Goal: Book appointment/travel/reservation

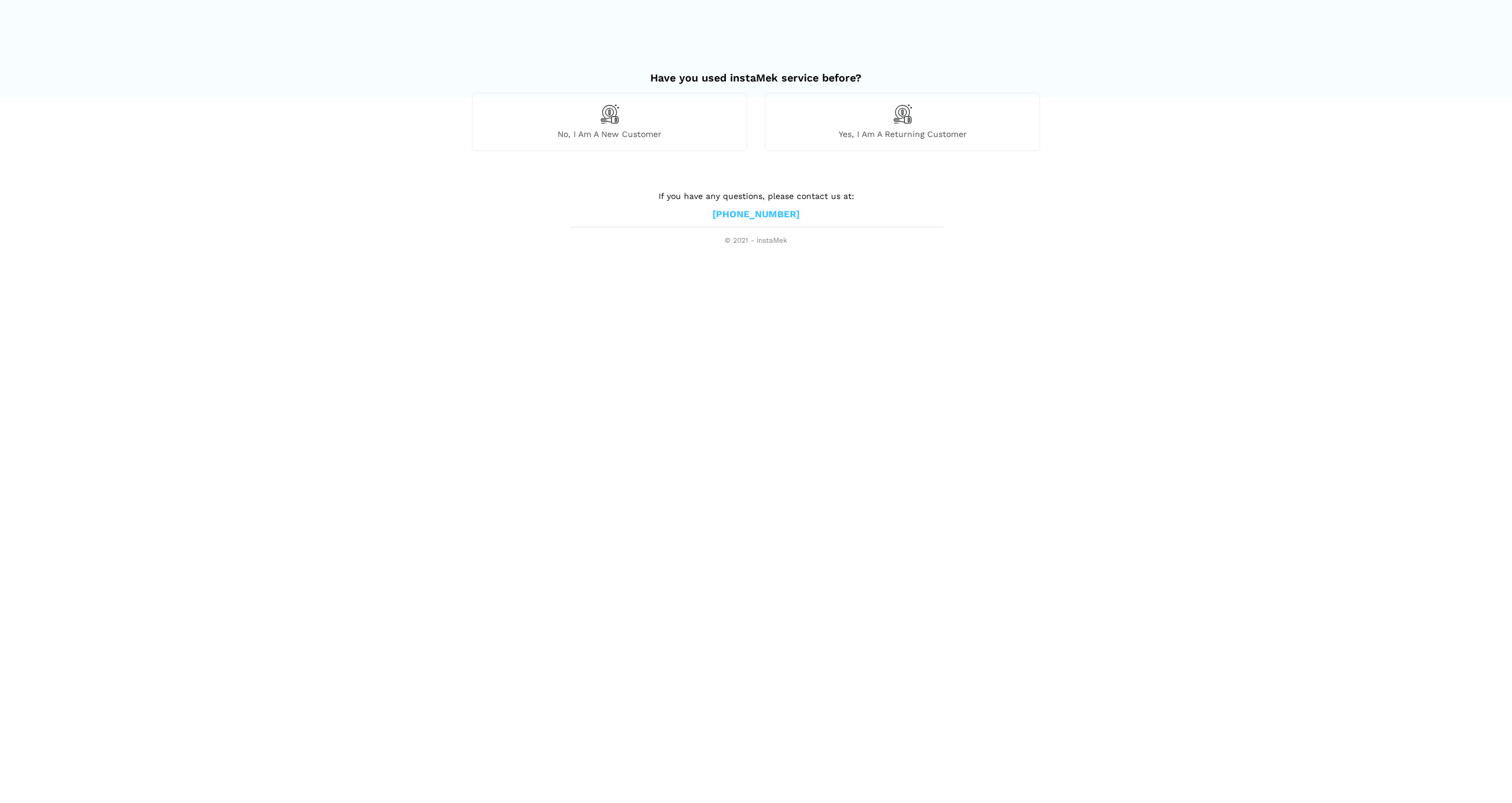
click at [899, 124] on div "Yes, I am a returning customer" at bounding box center [902, 122] width 275 height 58
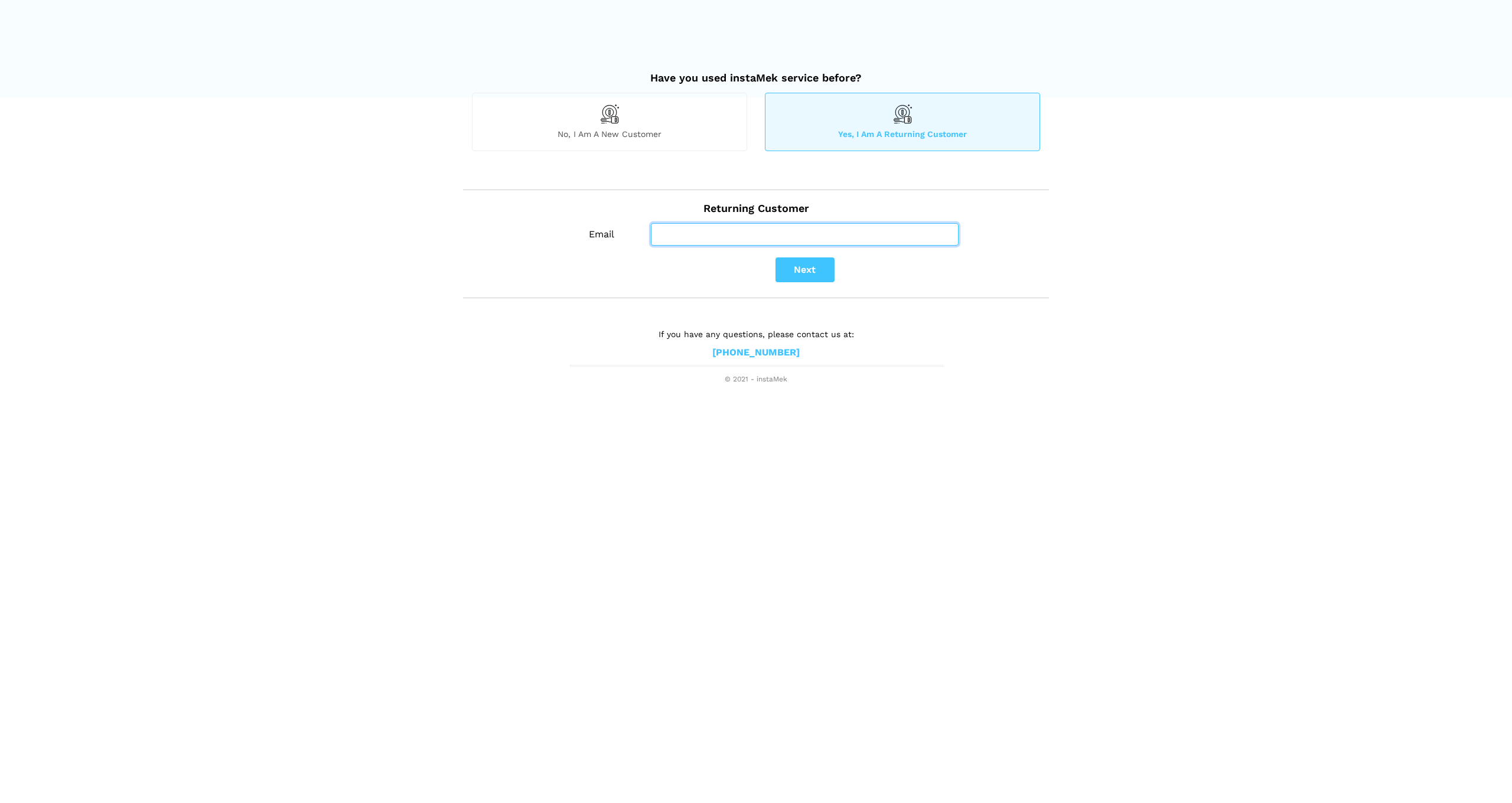
click at [771, 240] on input "Email" at bounding box center [804, 235] width 307 height 22
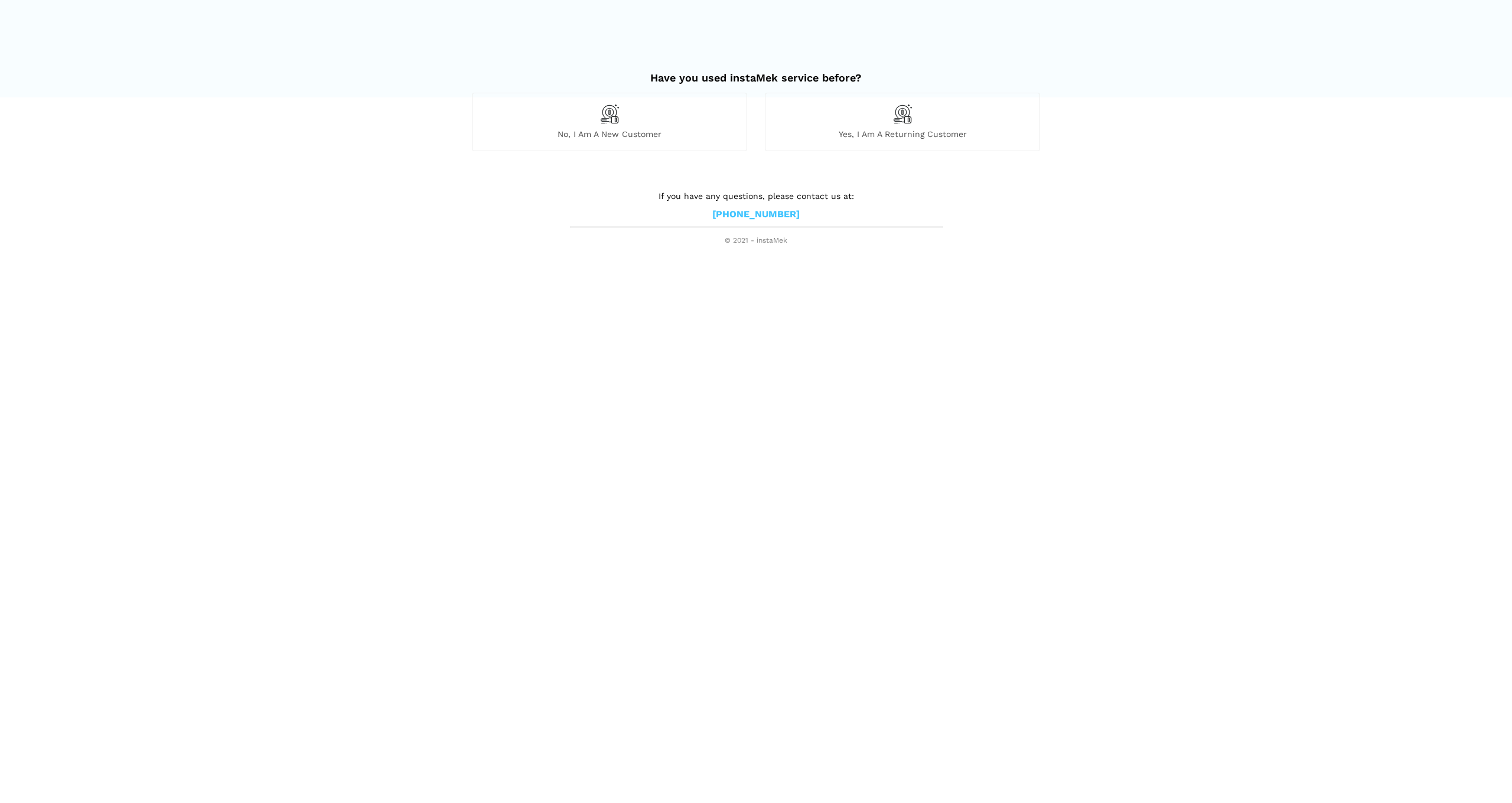
click at [632, 112] on div "No, I am a new customer" at bounding box center [609, 122] width 275 height 58
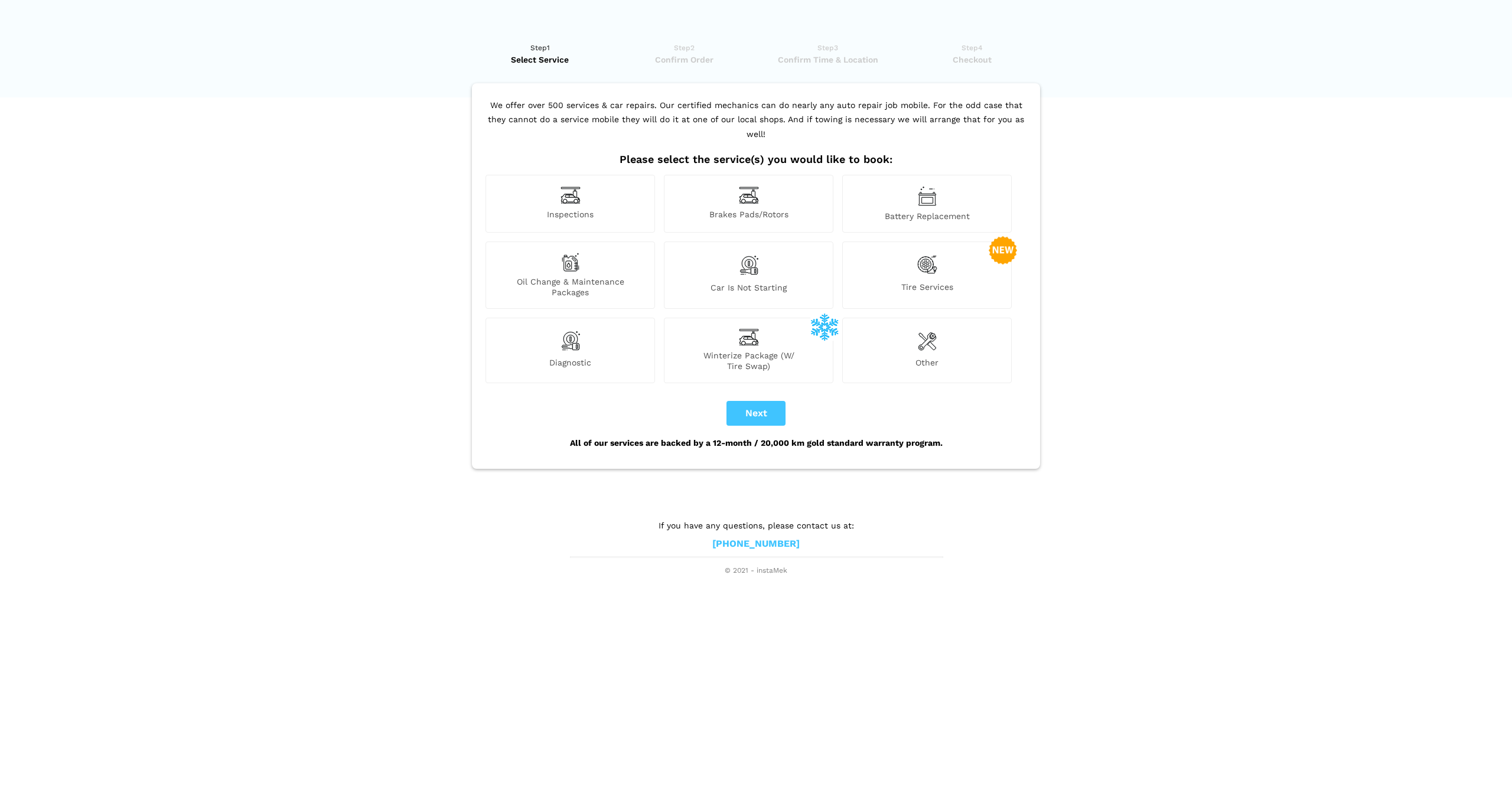
click at [890, 282] on span "Tire Services" at bounding box center [926, 289] width 169 height 16
click at [761, 401] on button "Next" at bounding box center [756, 413] width 59 height 25
checkbox input "true"
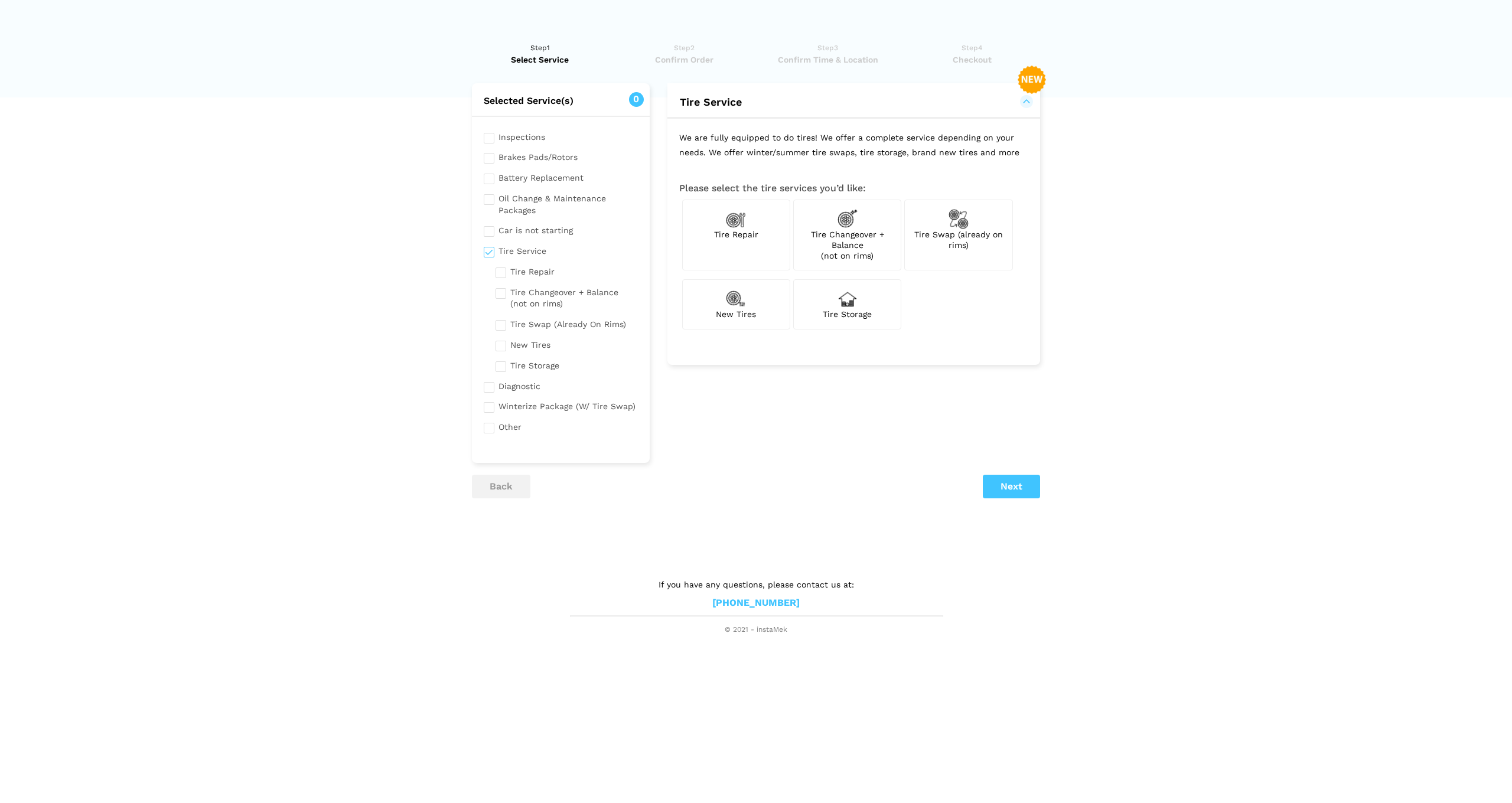
click at [967, 252] on div "Tire Swap (already on rims)" at bounding box center [958, 235] width 108 height 71
checkbox input "true"
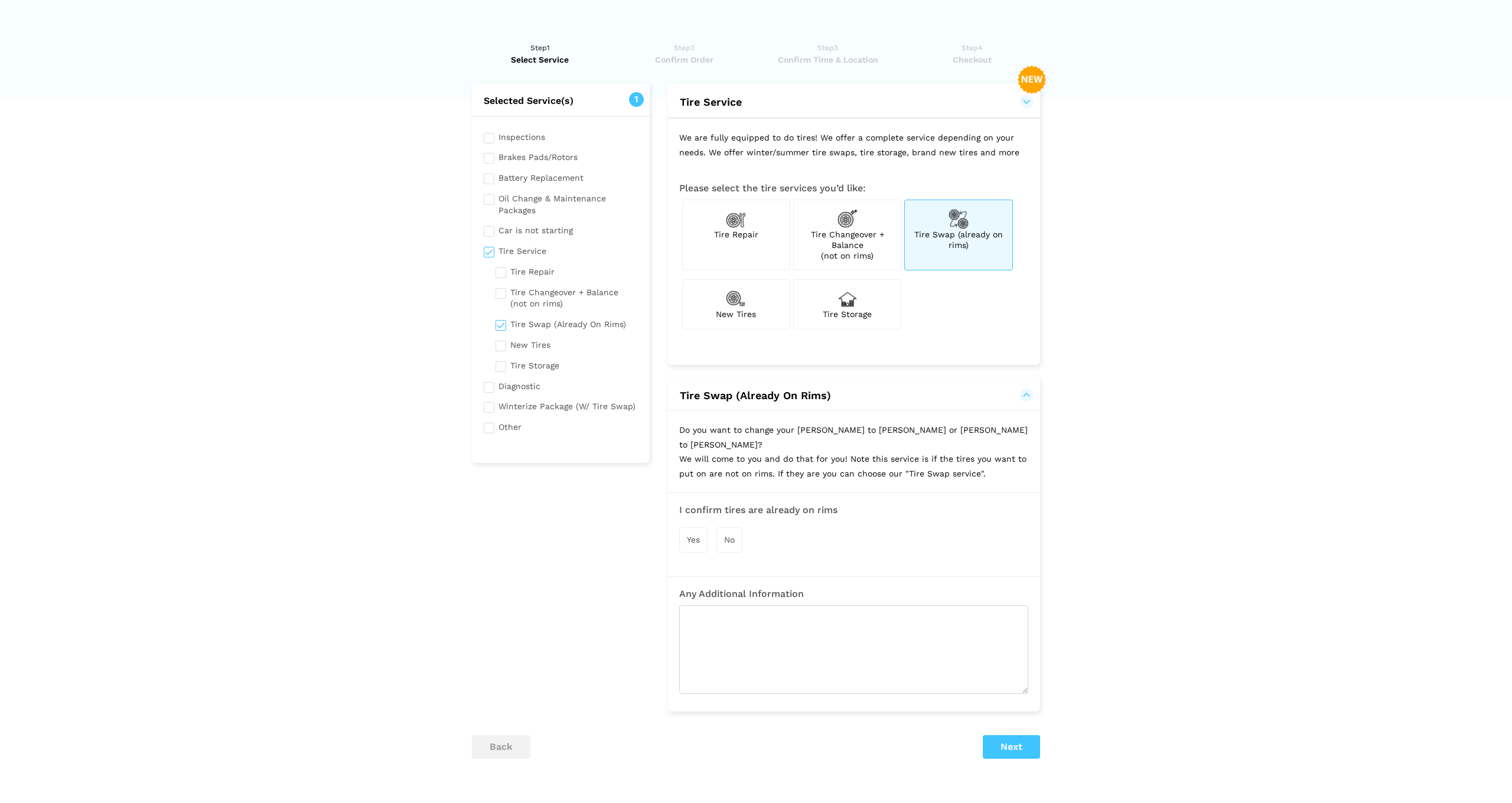
click at [855, 244] on span "Tire Changeover + Balance (not on rims)" at bounding box center [848, 245] width 74 height 31
checkbox input "true"
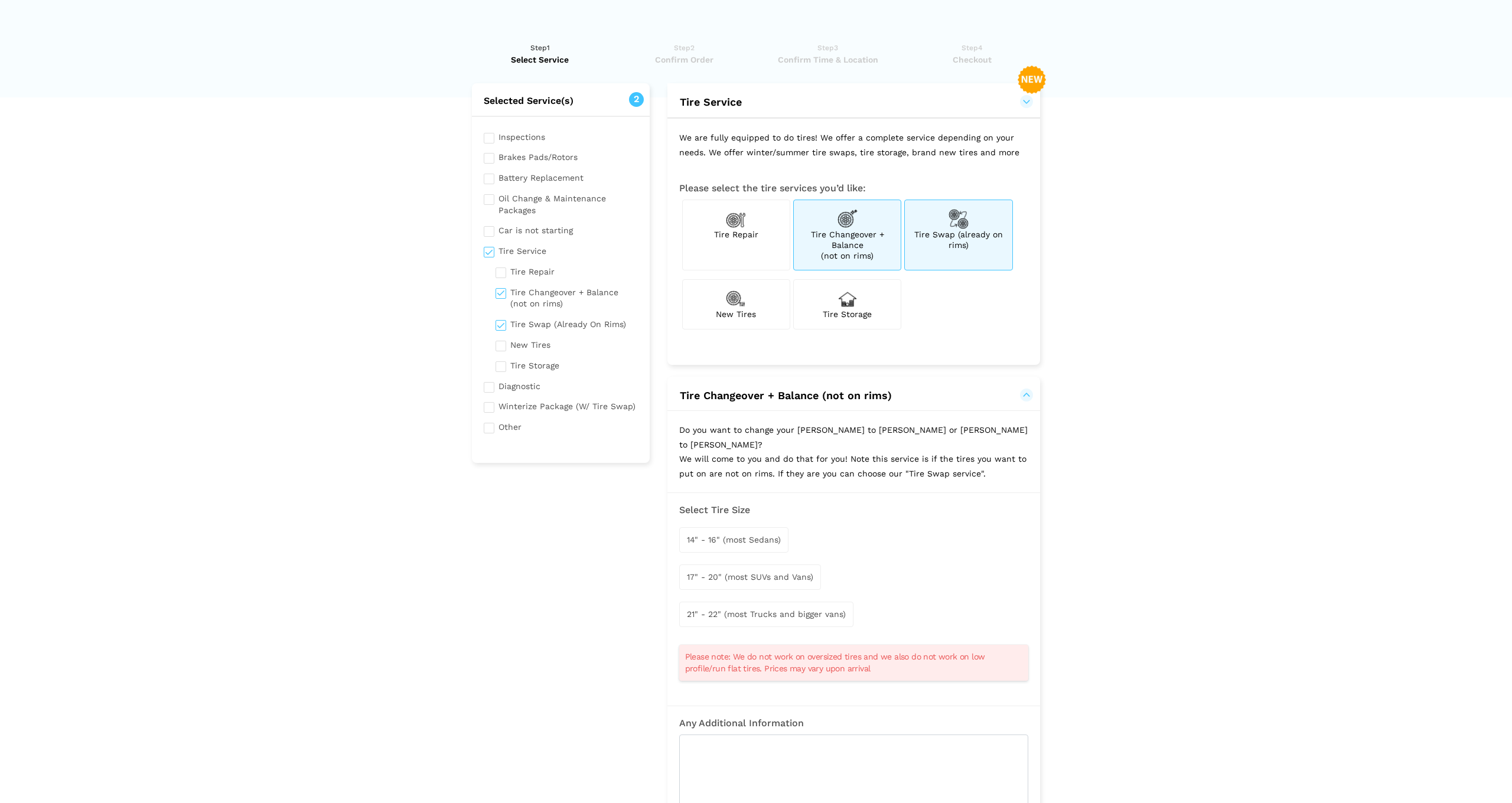
click at [965, 229] on span "Tire Swap (already on rims)" at bounding box center [958, 239] width 88 height 20
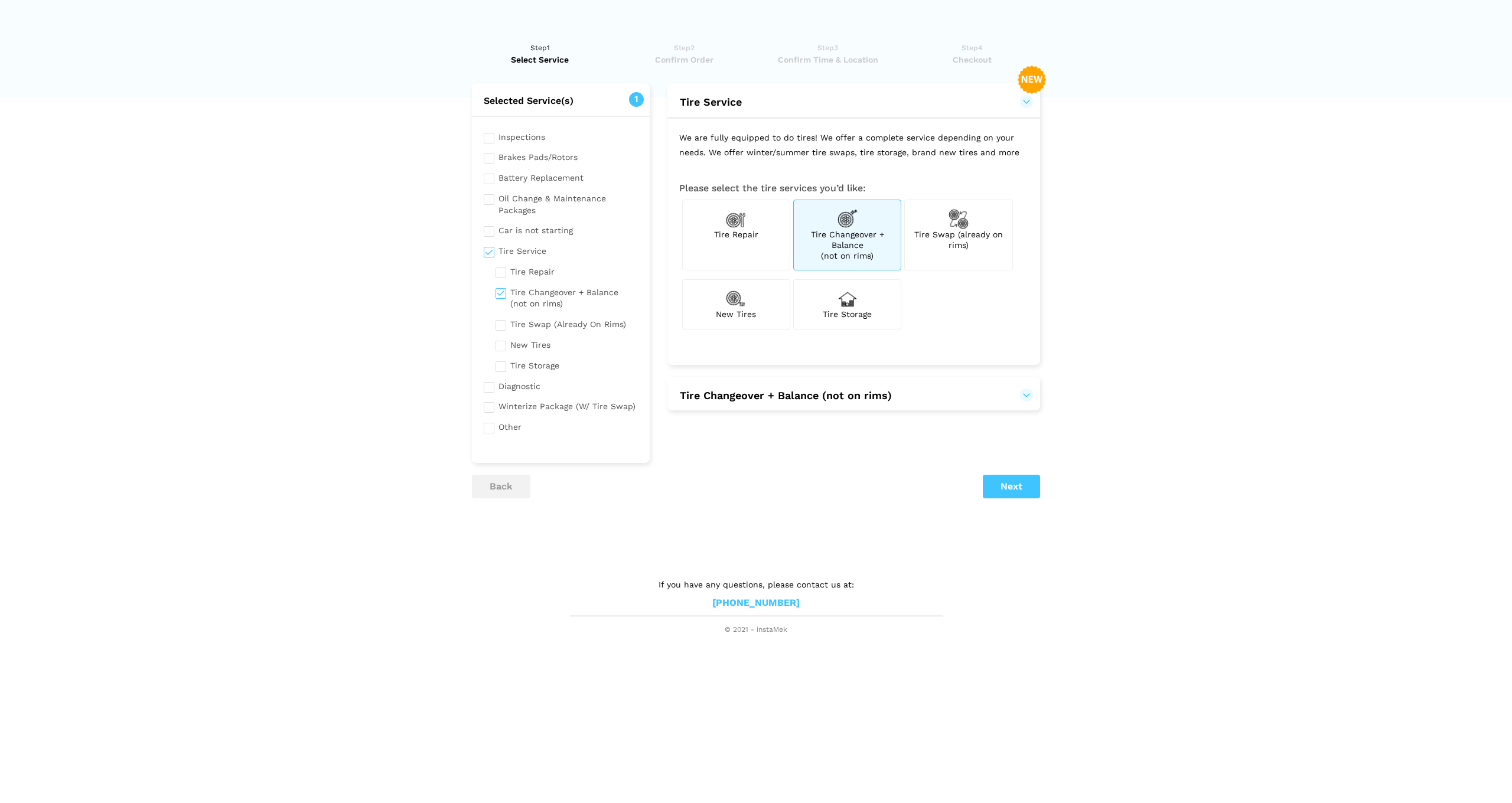
click at [931, 260] on div "Tire Swap (already on rims)" at bounding box center [958, 235] width 108 height 71
checkbox input "true"
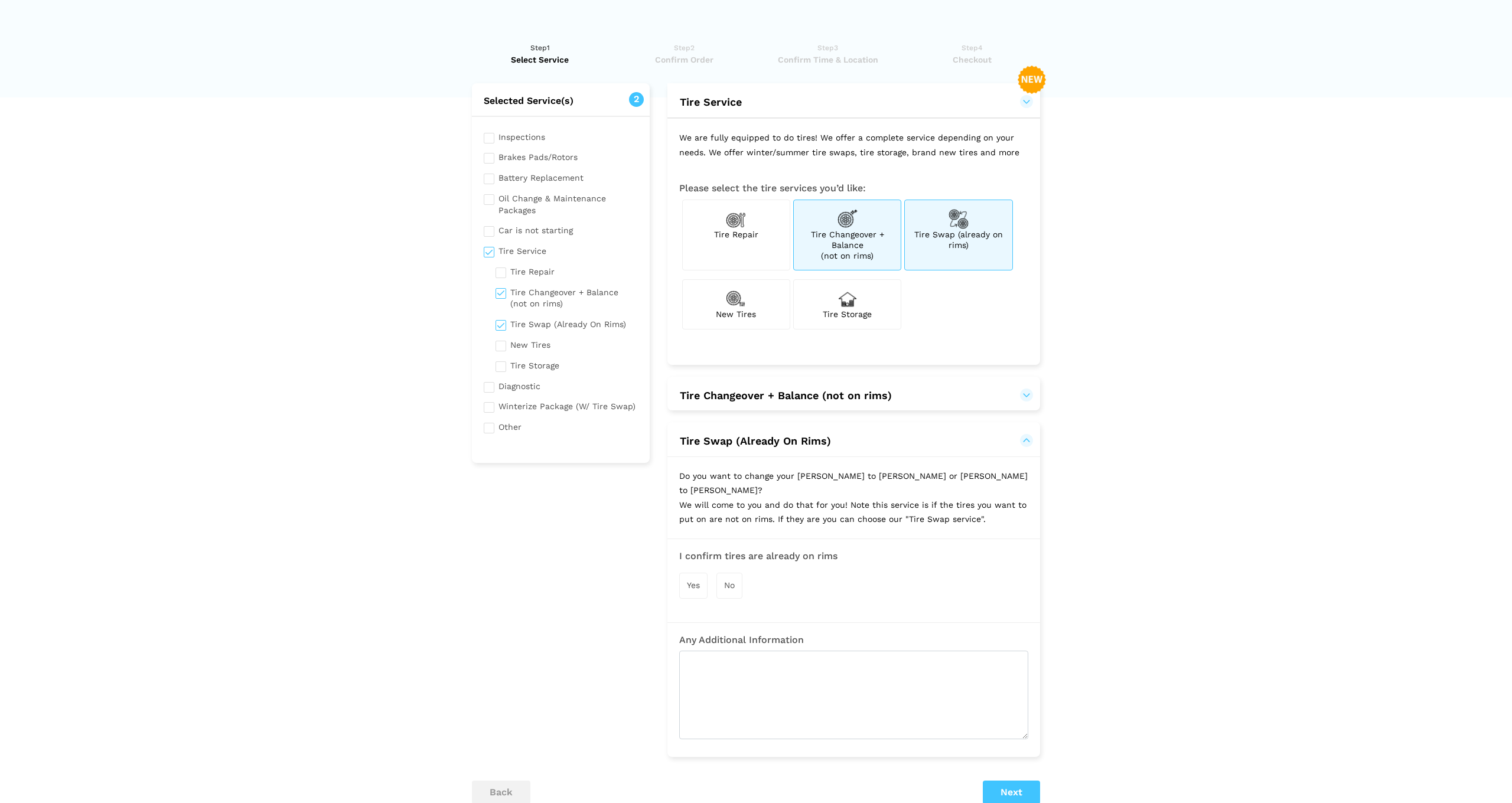
click at [856, 229] on span "Tire Changeover + Balance (not on rims)" at bounding box center [848, 245] width 74 height 31
checkbox input "false"
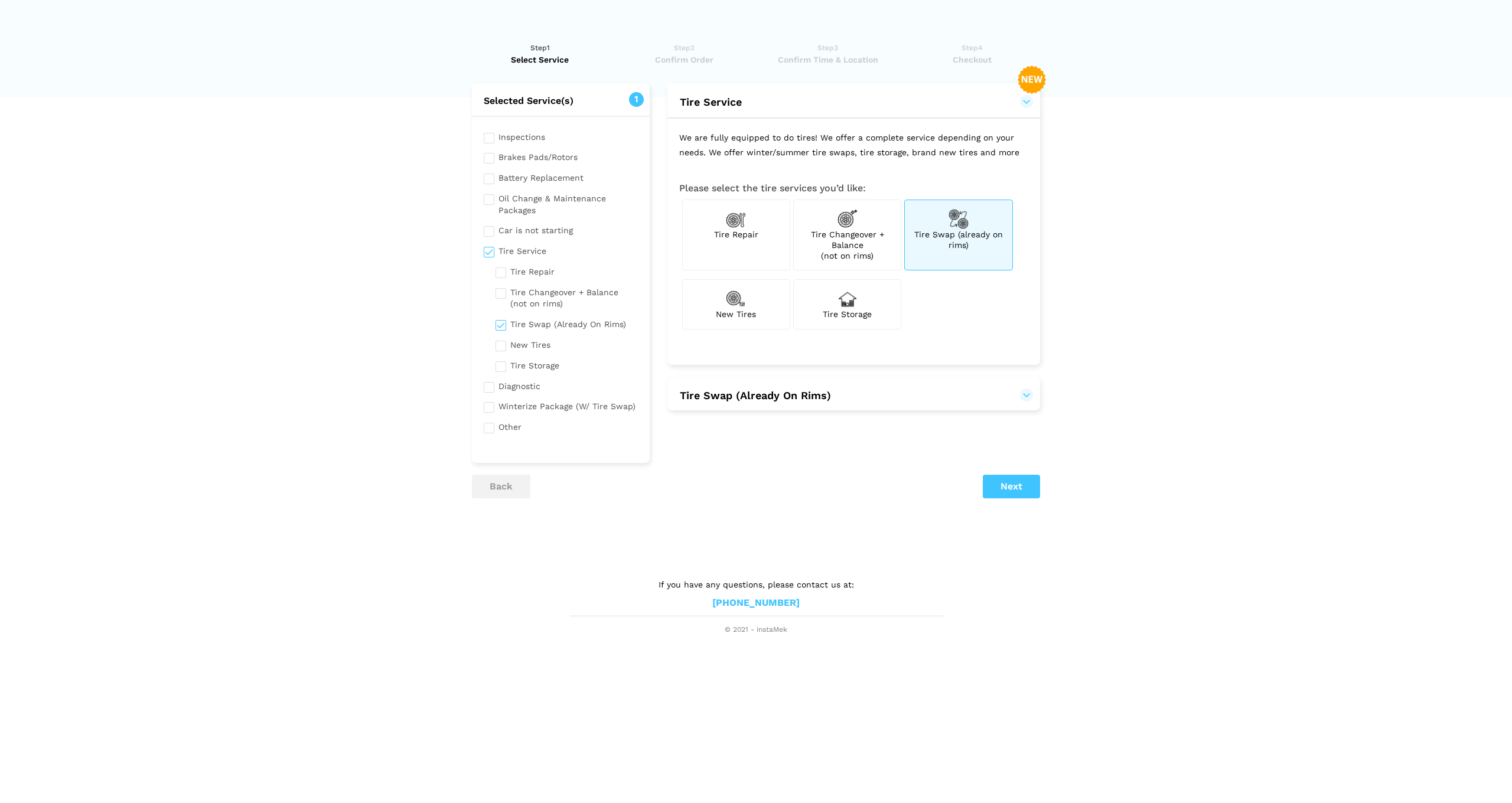
click at [793, 391] on span "Tire Swap (Already On Rims)" at bounding box center [755, 396] width 152 height 12
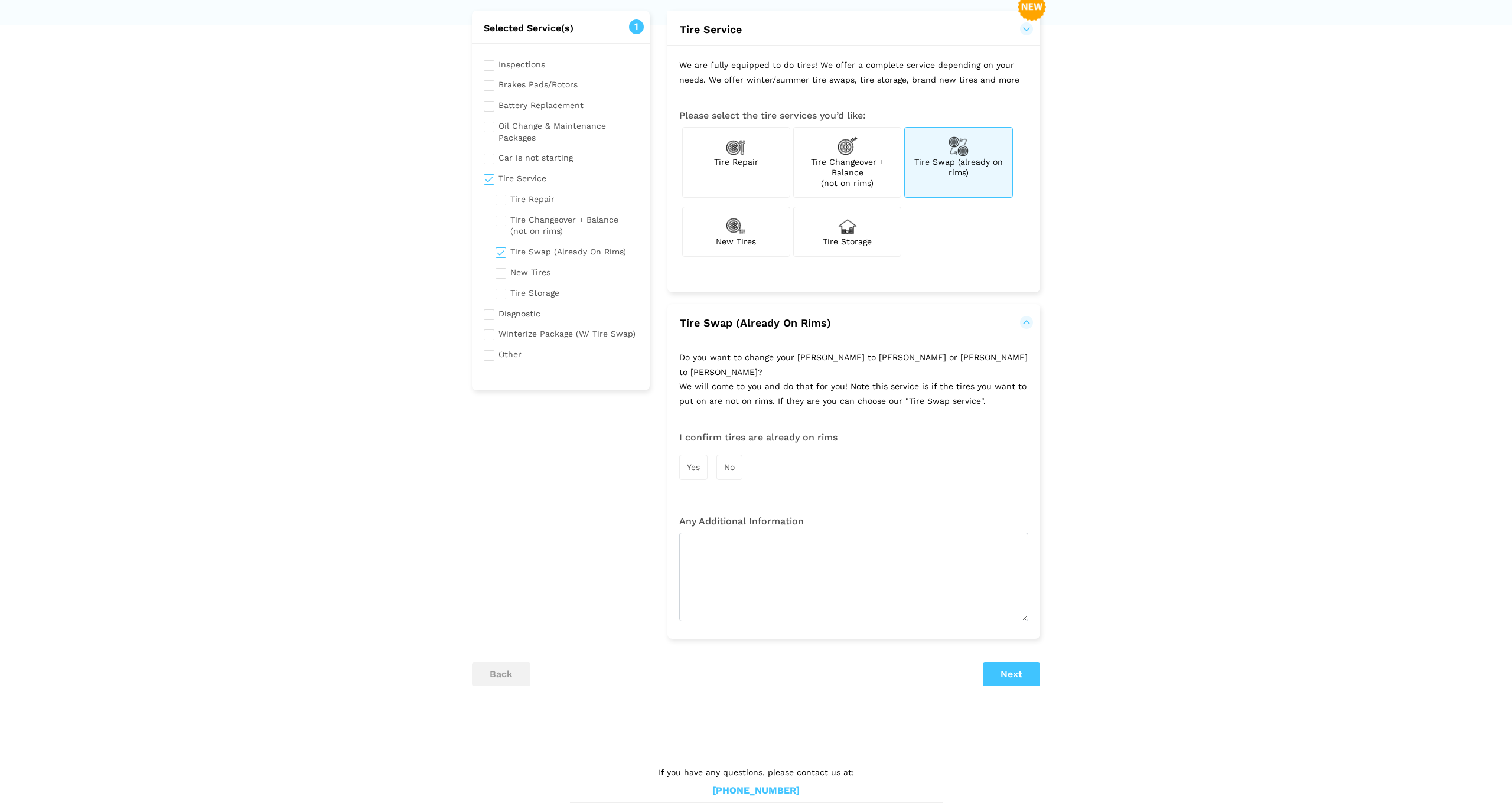
scroll to position [72, 0]
click at [702, 455] on div "Yes" at bounding box center [693, 468] width 28 height 26
click at [757, 550] on textarea at bounding box center [854, 578] width 349 height 88
click at [1014, 664] on button "Next" at bounding box center [1011, 676] width 57 height 24
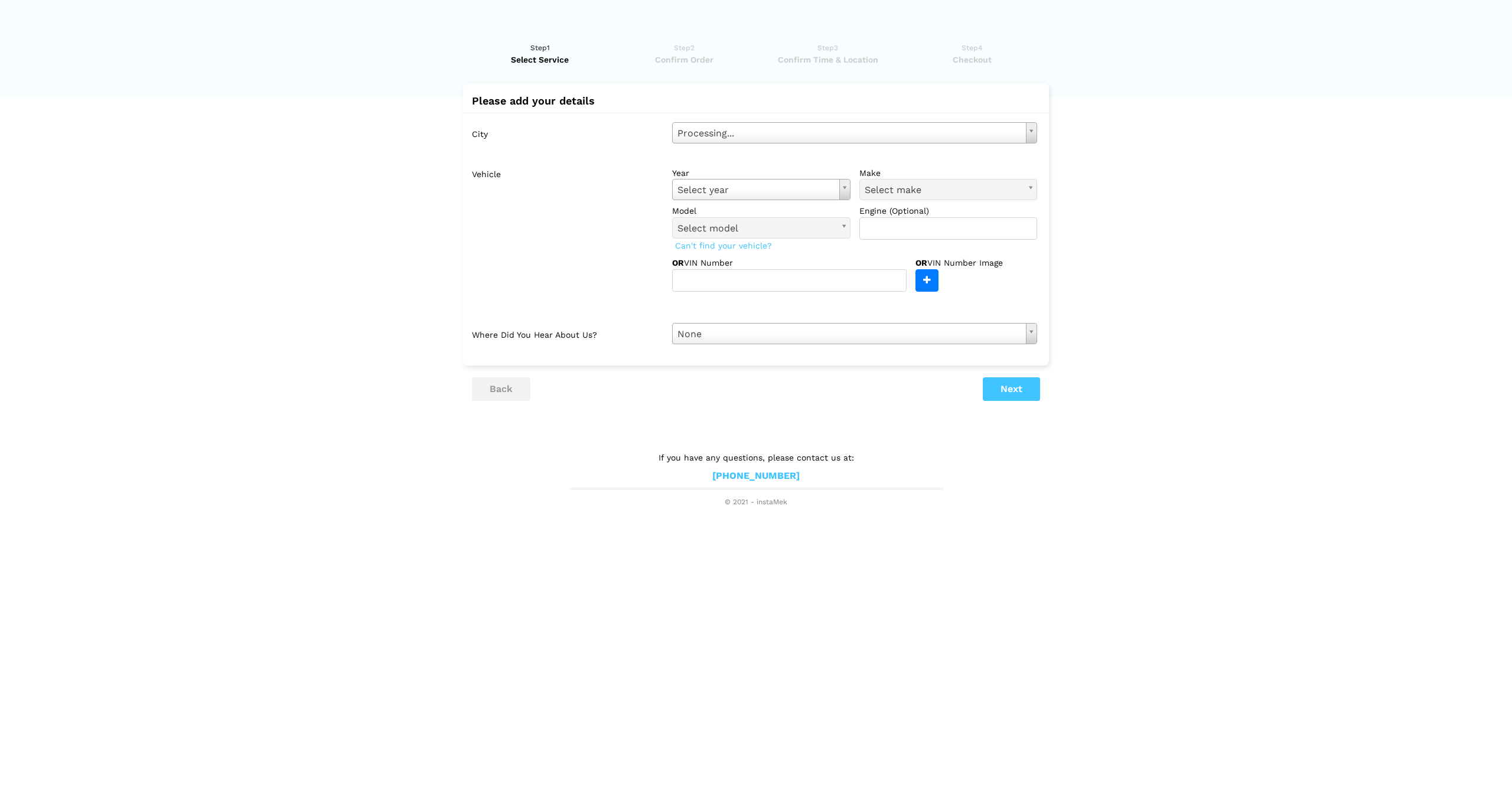
scroll to position [0, 0]
type input "n"
type input "st dvaids"
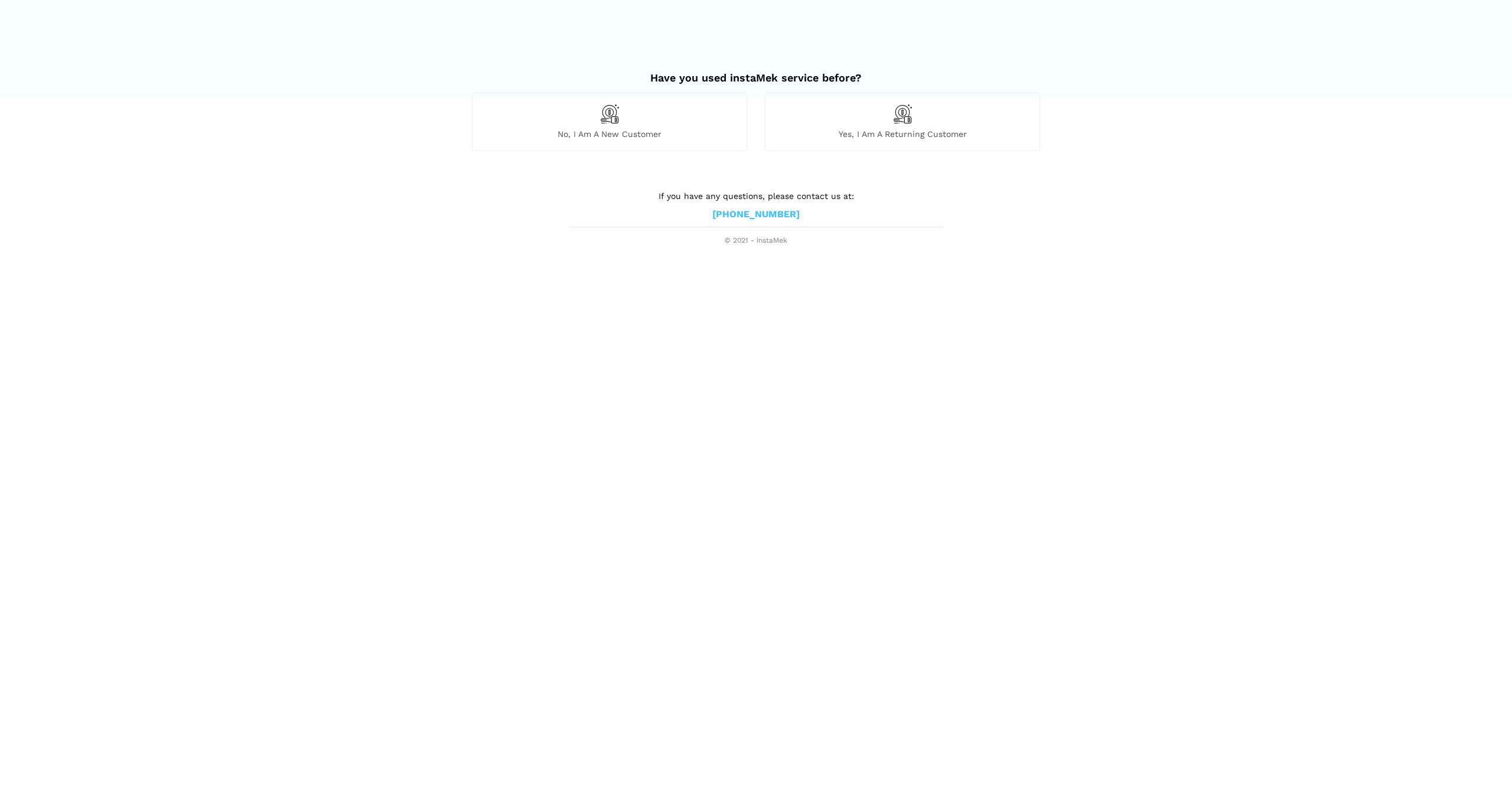
click at [658, 133] on span "No, I am a new customer" at bounding box center [610, 134] width 274 height 10
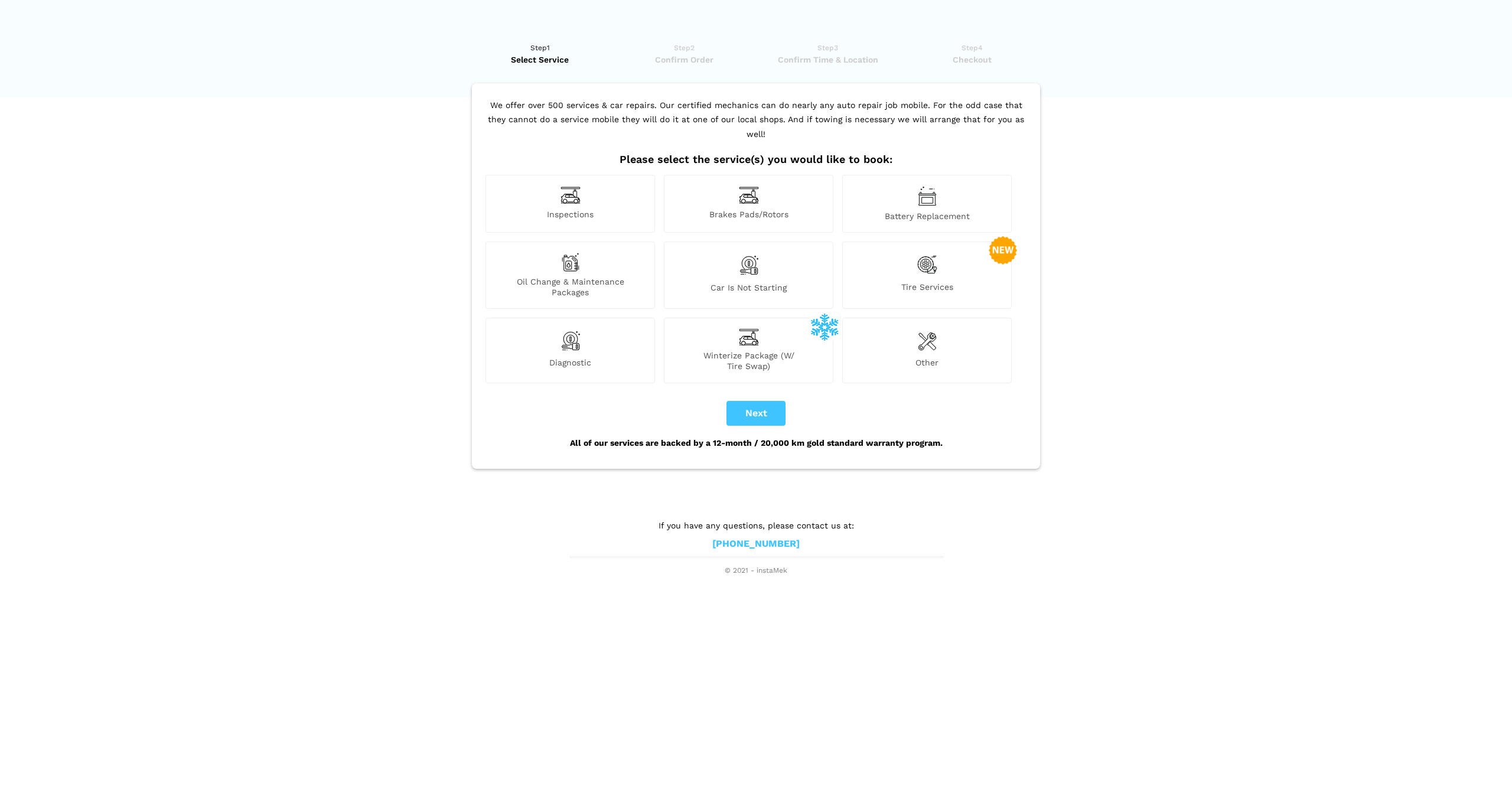
click at [931, 254] on img at bounding box center [926, 265] width 20 height 24
click at [759, 401] on button "Next" at bounding box center [756, 413] width 59 height 25
checkbox input "true"
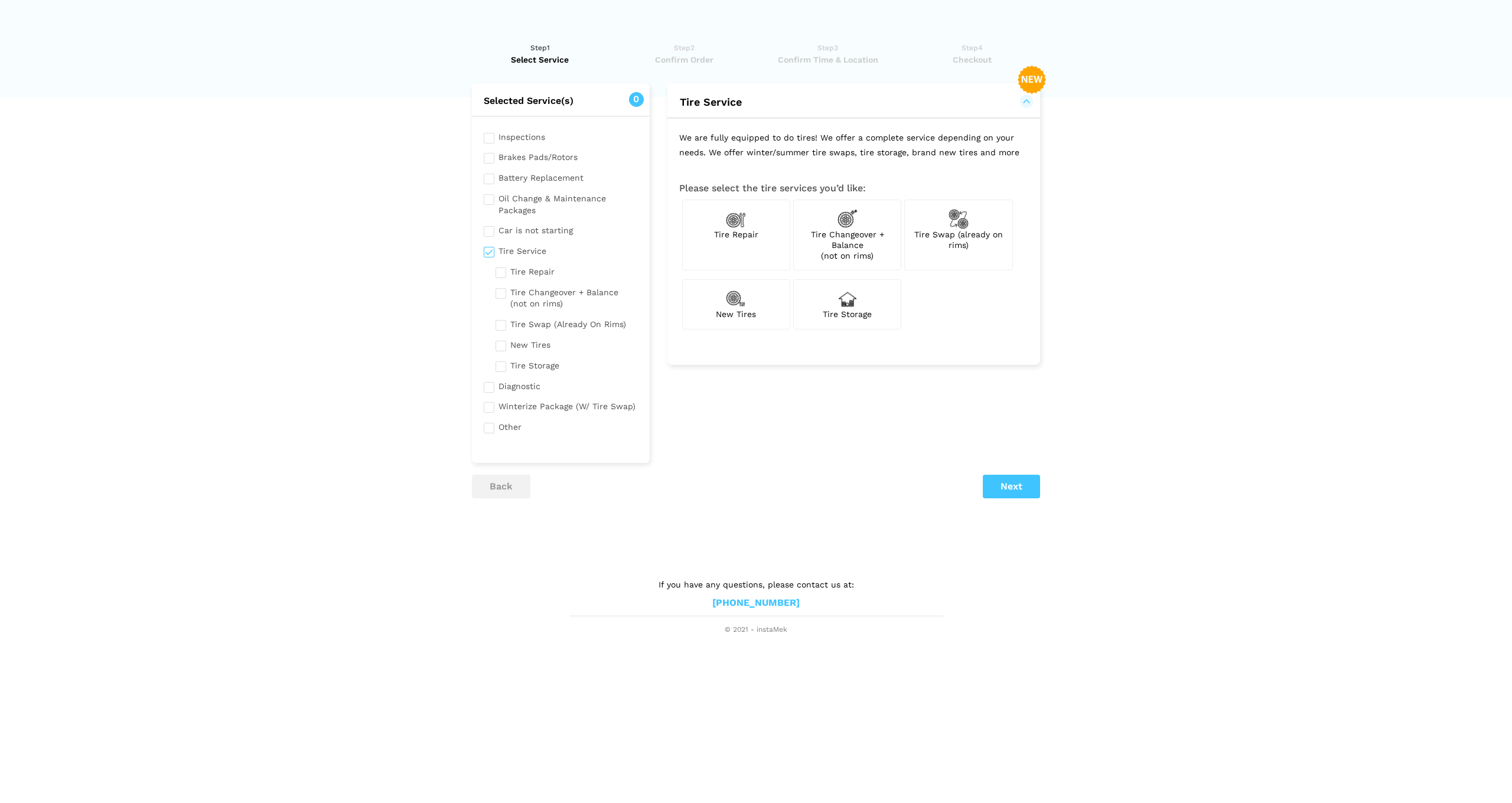
click at [945, 244] on div "Tire Swap (already on rims)" at bounding box center [958, 235] width 108 height 71
checkbox input "true"
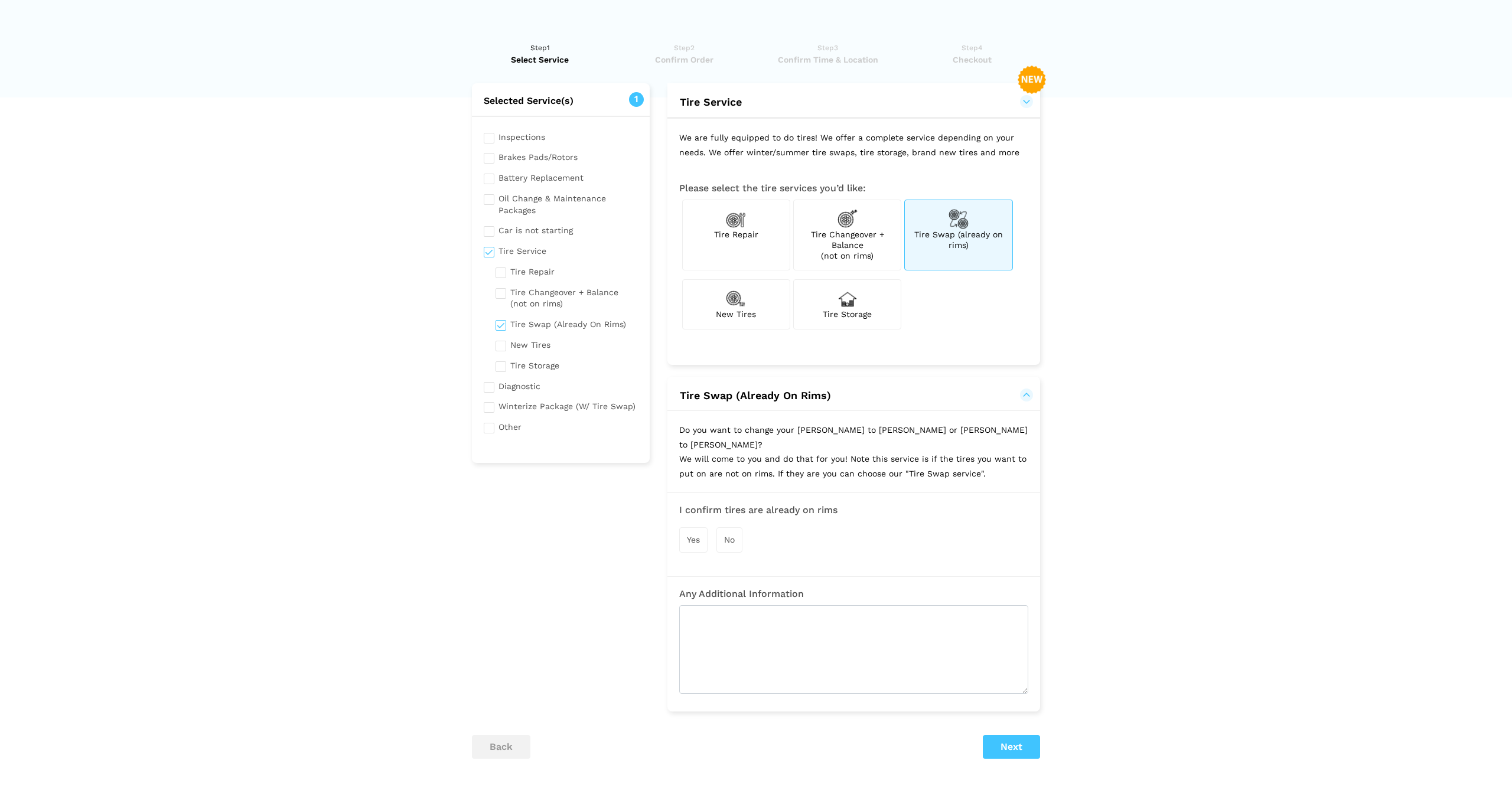
click at [703, 527] on div "Yes" at bounding box center [693, 540] width 28 height 26
click at [1021, 736] on button "Next" at bounding box center [1011, 748] width 57 height 24
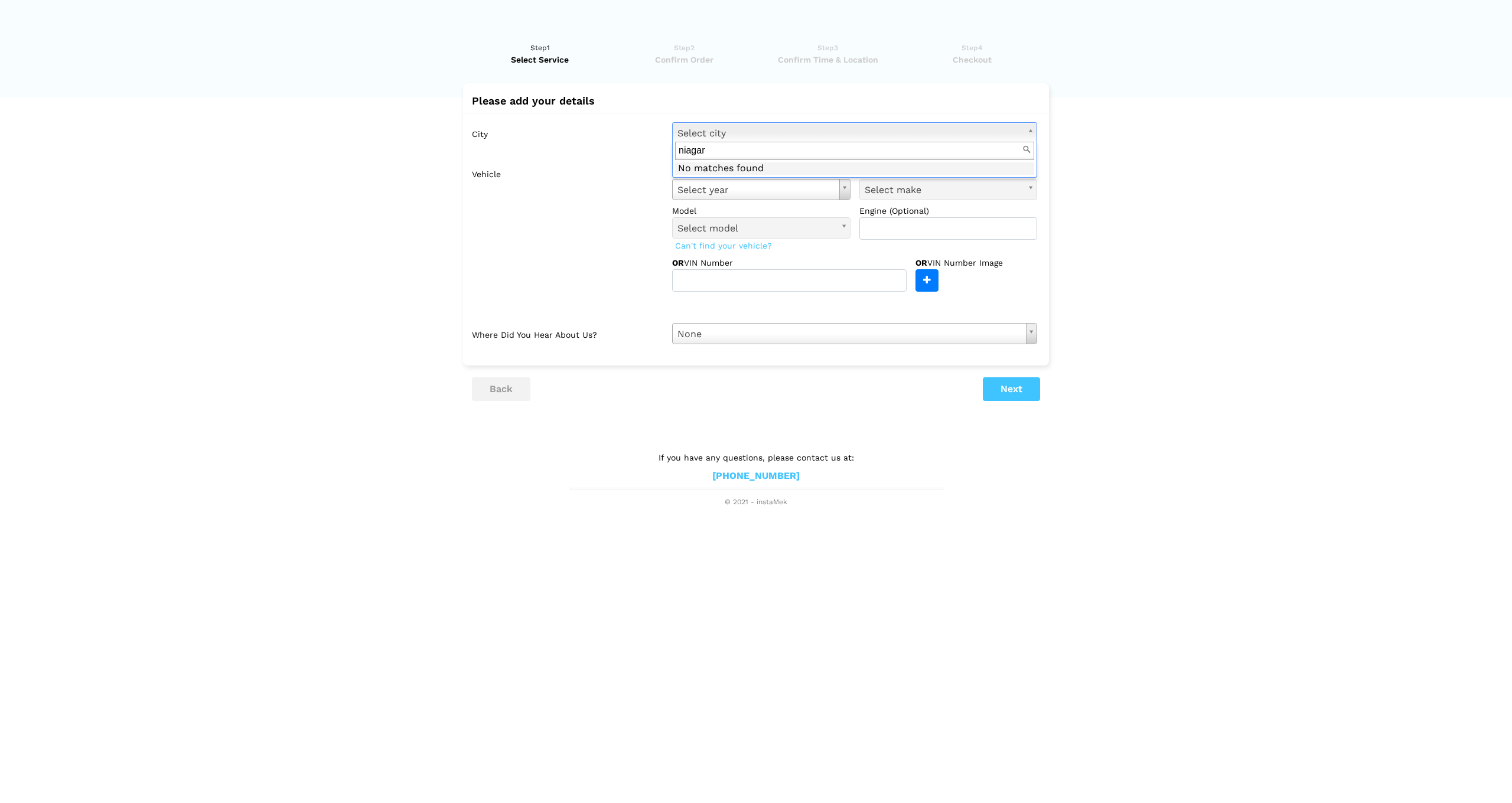
type input "niagara"
